Goal: Use online tool/utility: Use online tool/utility

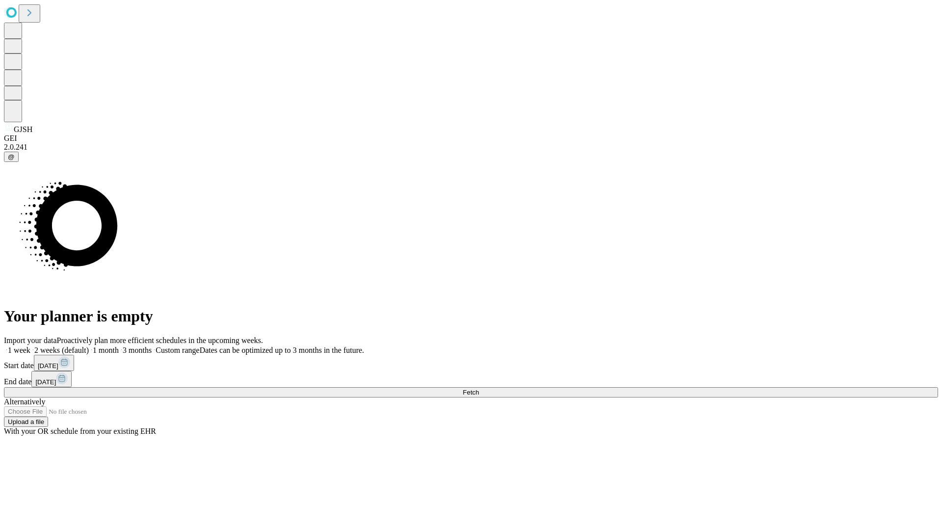
click at [479, 388] on span "Fetch" at bounding box center [471, 391] width 16 height 7
